Goal: Check status: Check status

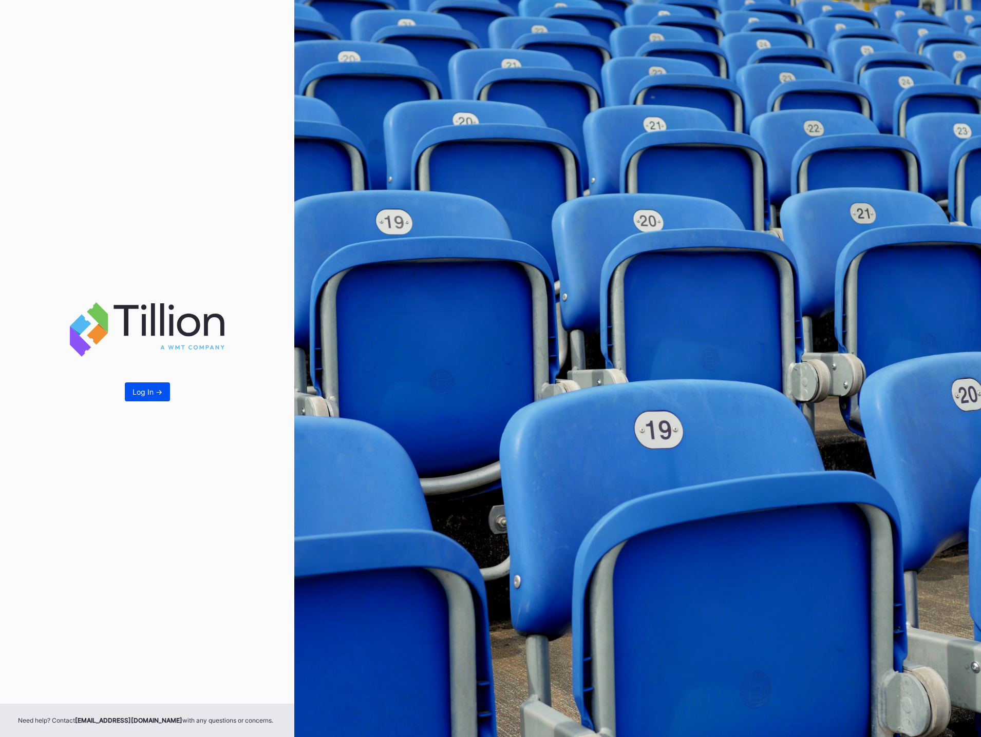
click at [160, 395] on div "Log In ->" at bounding box center [147, 392] width 30 height 9
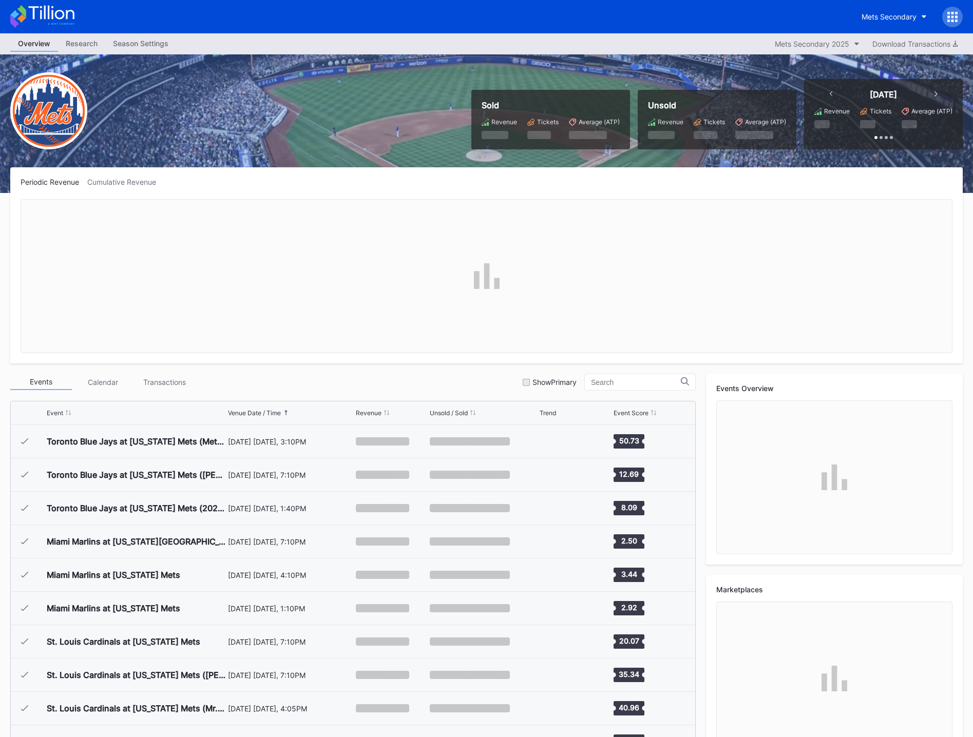
scroll to position [2537, 0]
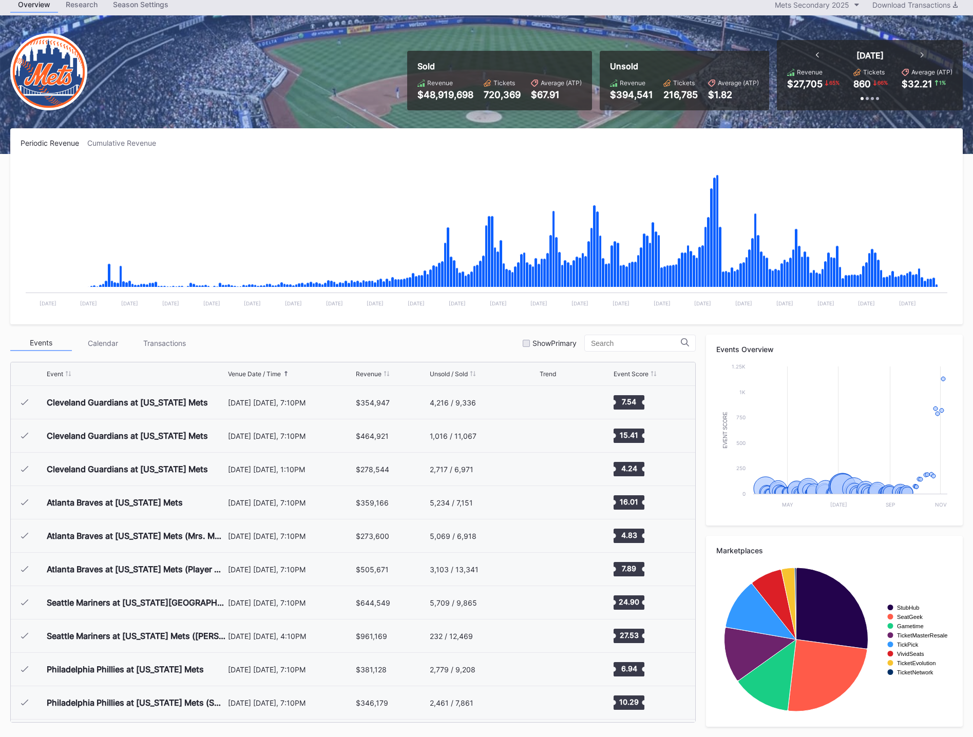
scroll to position [2537, 0]
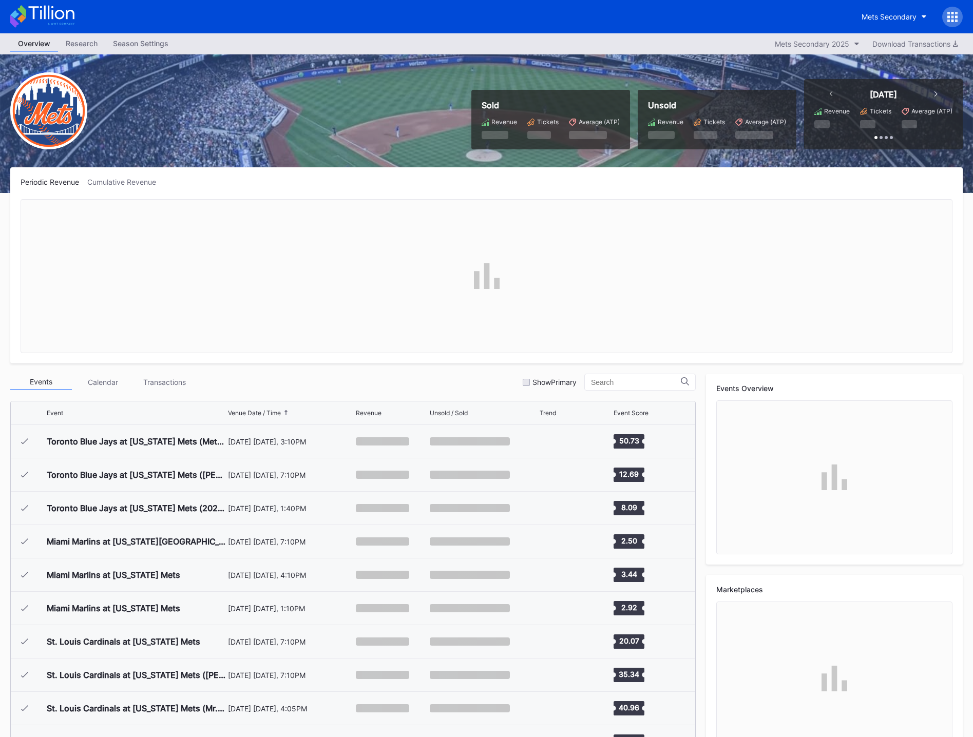
scroll to position [2537, 0]
